Goal: Navigation & Orientation: Find specific page/section

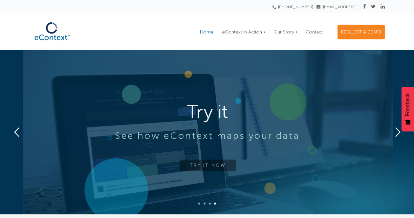
click at [209, 30] on span "Home" at bounding box center [207, 32] width 14 height 6
click at [206, 160] on link "TRY IT NOW" at bounding box center [208, 160] width 57 height 12
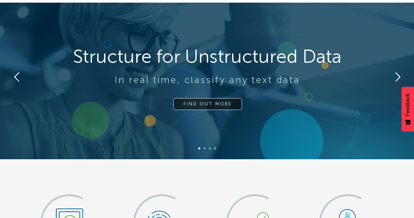
scroll to position [66, 0]
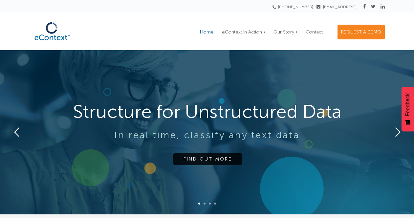
click at [401, 134] on rs-arrow at bounding box center [397, 132] width 13 height 13
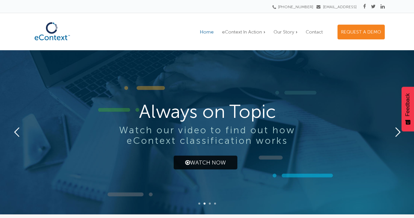
click at [397, 133] on rs-arrow at bounding box center [397, 132] width 13 height 13
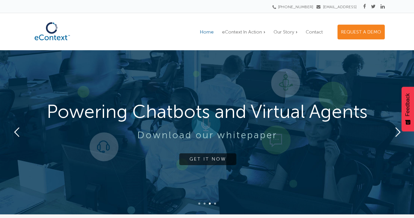
click at [397, 133] on rs-arrow at bounding box center [397, 132] width 13 height 13
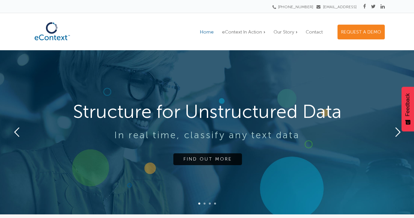
click at [17, 131] on rs-arrow at bounding box center [16, 132] width 13 height 13
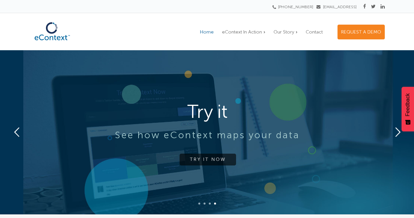
click at [218, 157] on link "TRY IT NOW" at bounding box center [208, 160] width 57 height 12
click at [213, 160] on link "TRY IT NOW" at bounding box center [208, 160] width 57 height 12
